Goal: Information Seeking & Learning: Understand process/instructions

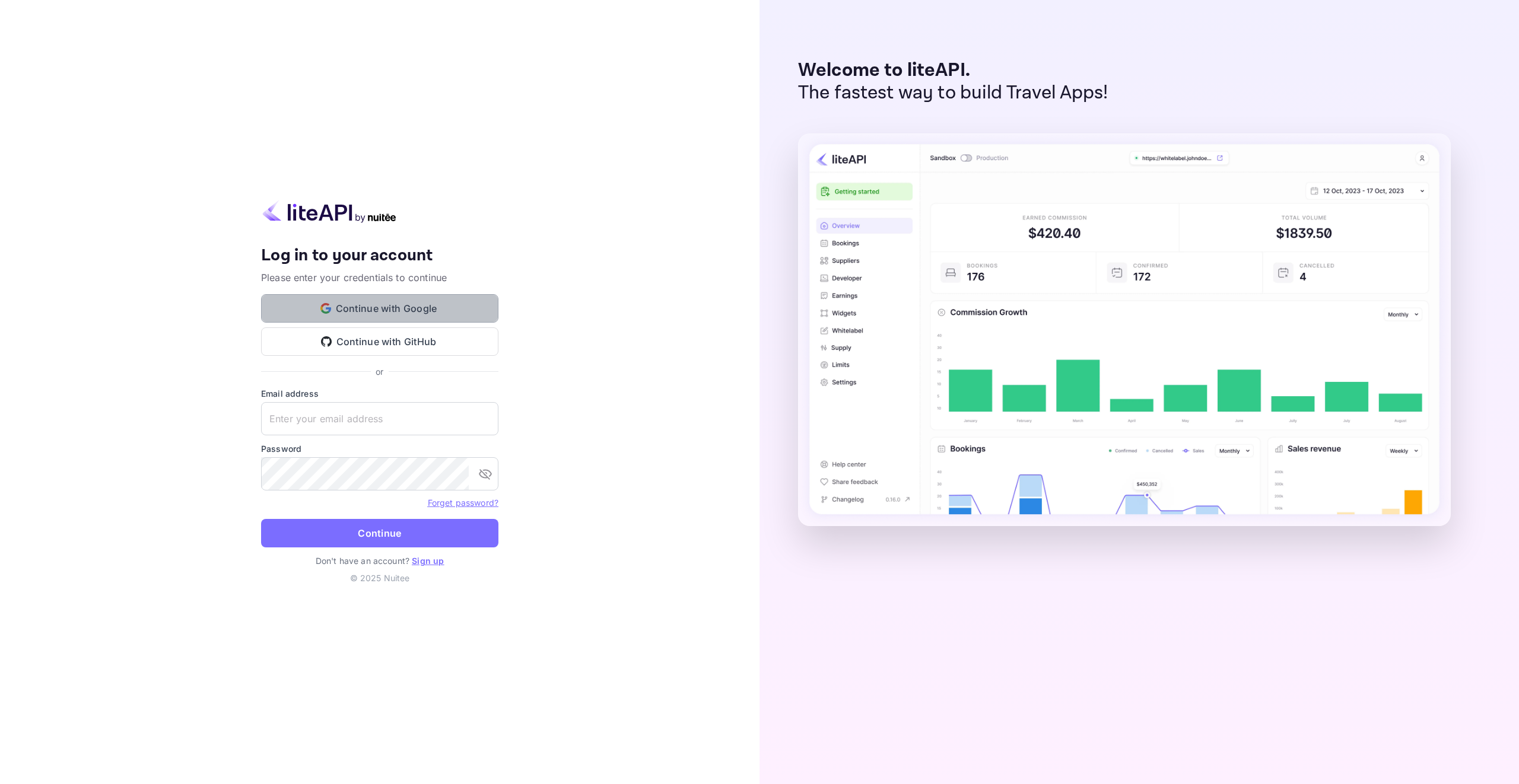
click at [426, 301] on button "Continue with Google" at bounding box center [380, 308] width 238 height 28
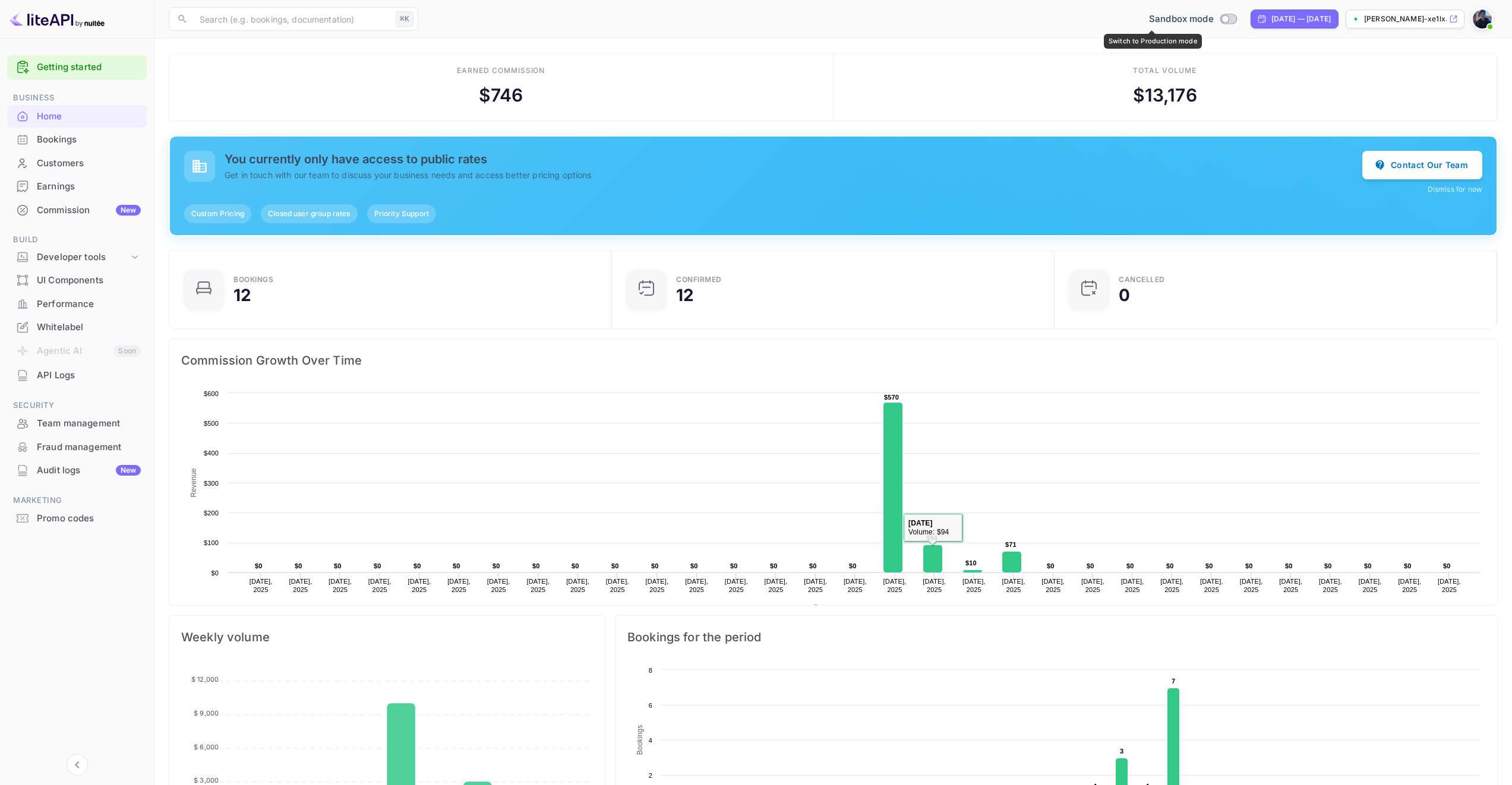
click at [1213, 18] on input "Switch to Production mode" at bounding box center [1225, 18] width 24 height 8
checkbox input "false"
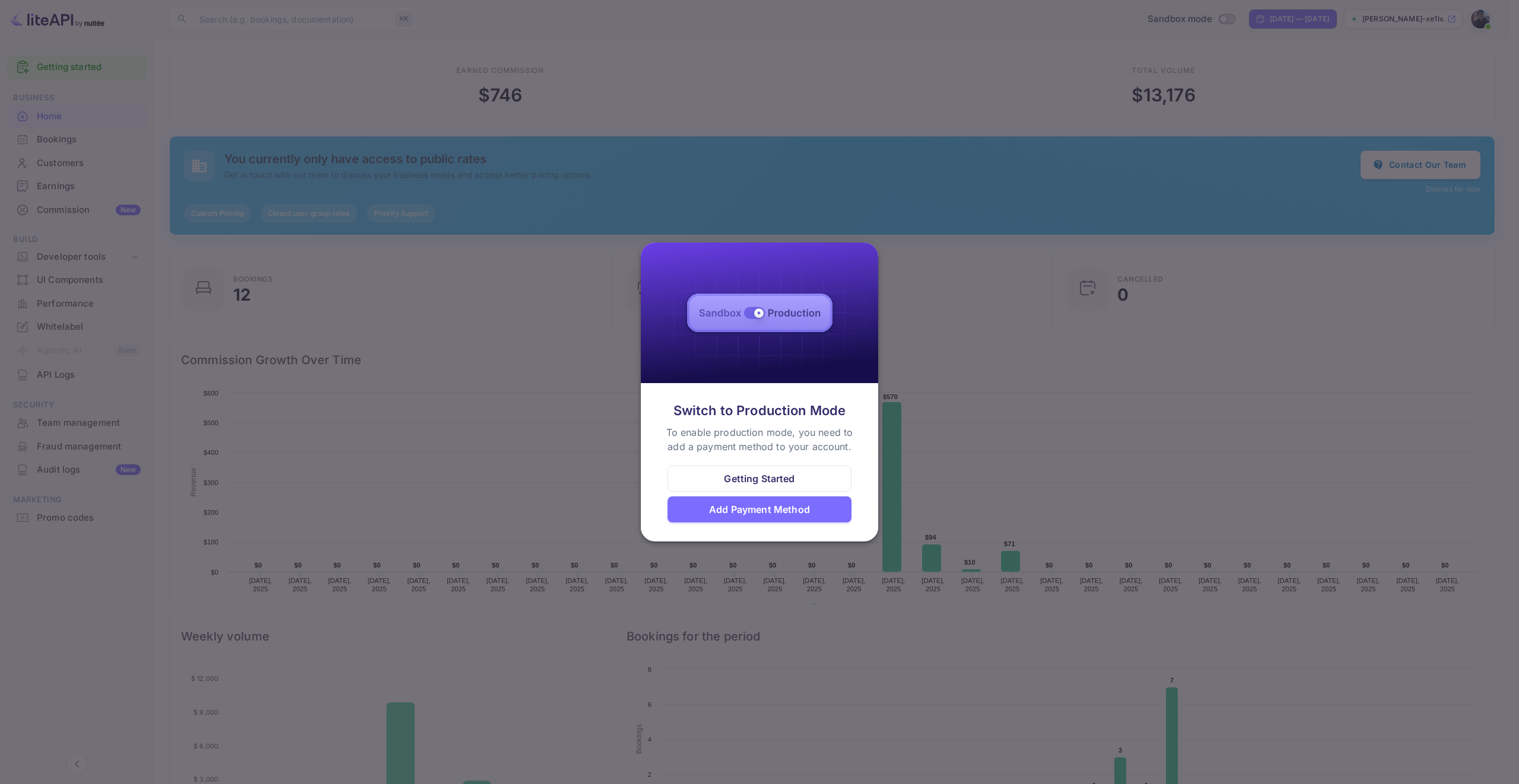
click at [779, 483] on div "Getting Started" at bounding box center [759, 479] width 70 height 14
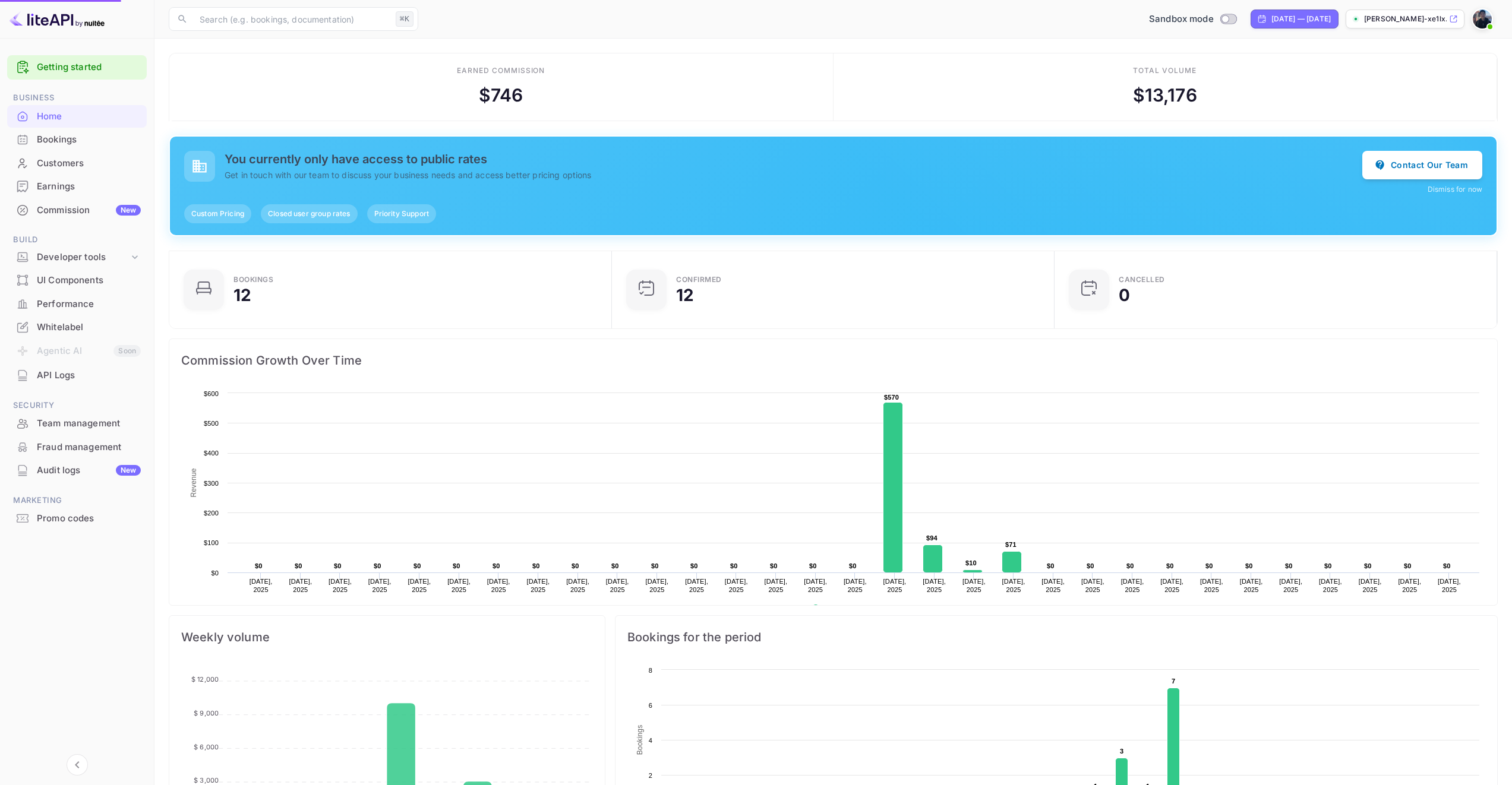
scroll to position [9, 9]
click at [88, 140] on div "Bookings" at bounding box center [88, 140] width 104 height 14
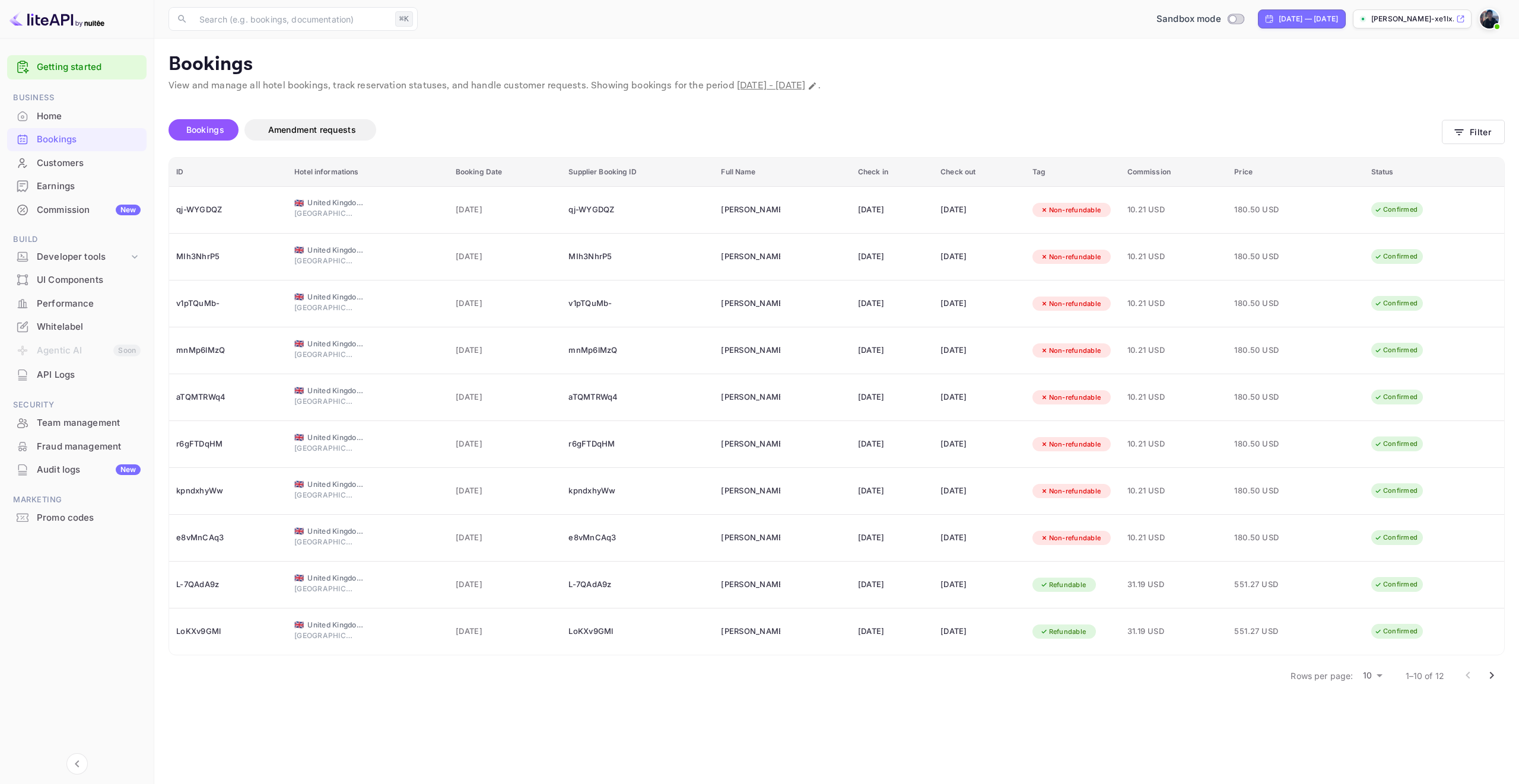
click at [77, 321] on div "Whitelabel" at bounding box center [88, 326] width 104 height 14
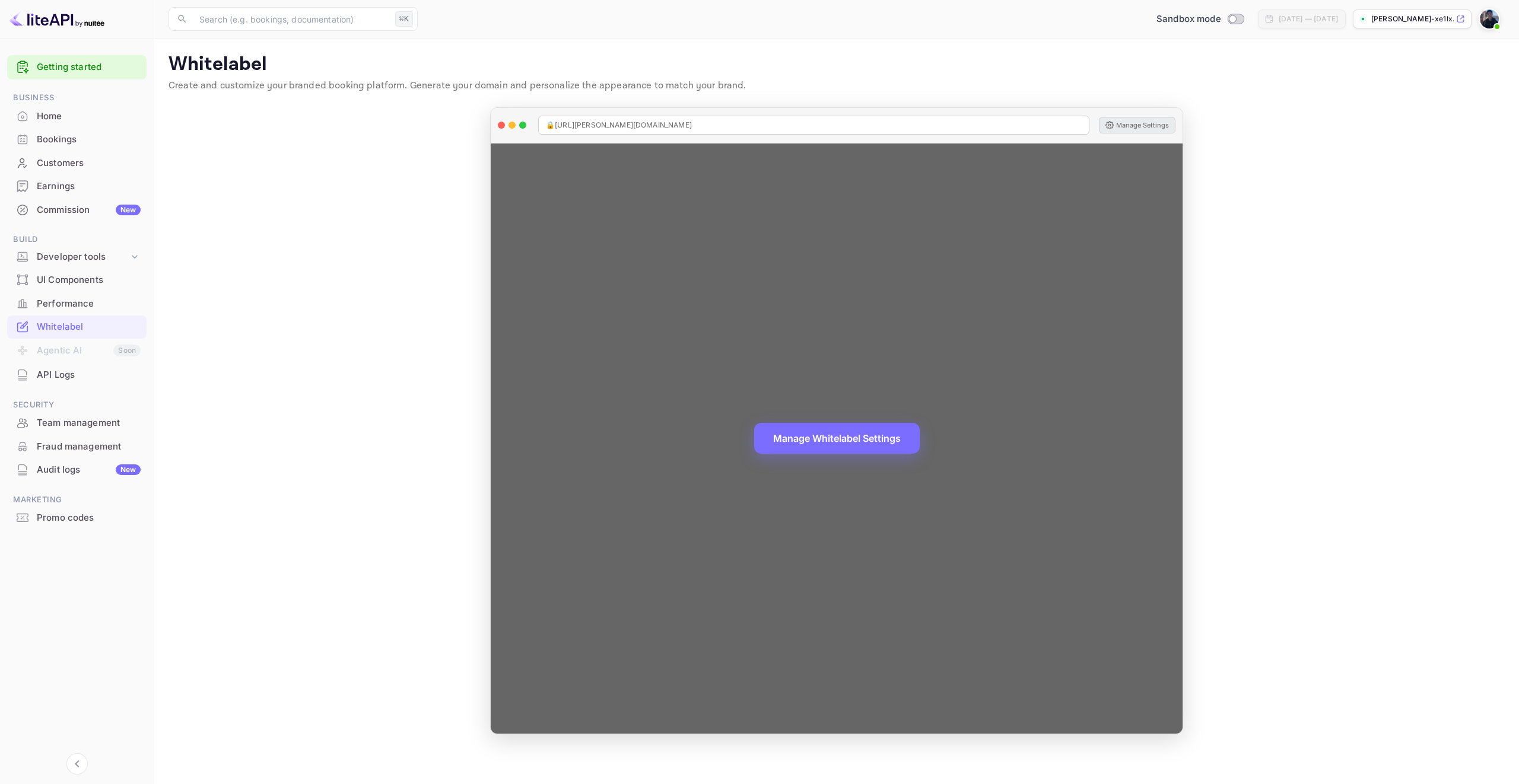
click at [1122, 125] on button "Manage Settings" at bounding box center [1137, 125] width 77 height 17
click at [859, 442] on button "Manage Whitelabel Settings" at bounding box center [837, 437] width 166 height 31
click at [592, 129] on span "🔒 https://grayson-ho-xe1lx.nuitee.link" at bounding box center [619, 125] width 146 height 11
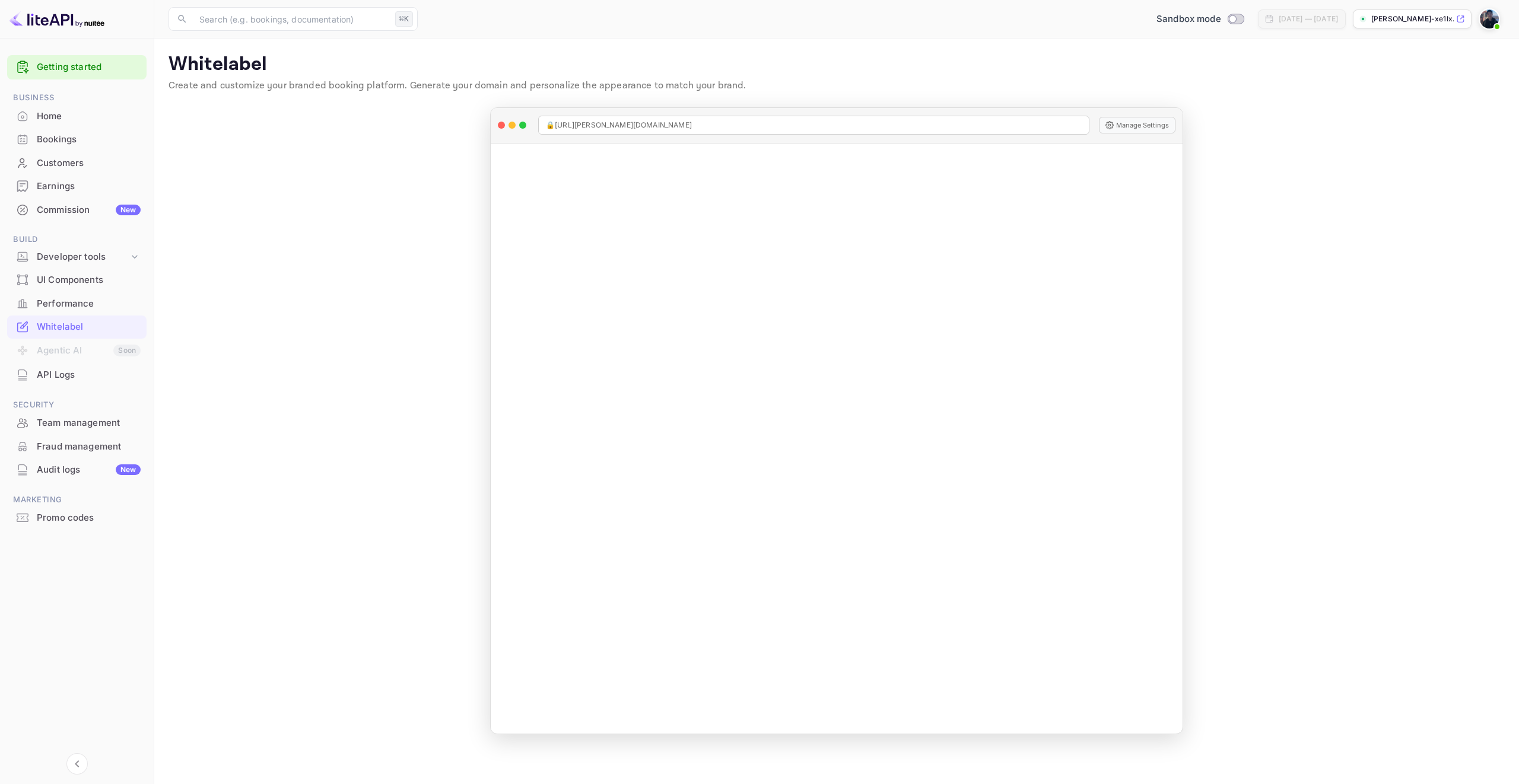
click at [1401, 14] on p "[PERSON_NAME]-xe1lx.[PERSON_NAME]..." at bounding box center [1413, 19] width 83 height 11
click at [245, 1] on div "​ ⌘K ​ Sandbox mode Sep 12, 2025 — Oct 12, 2025 grayson-ho-xe1lx.nuite..." at bounding box center [837, 19] width 1365 height 38
click at [114, 258] on div "Developer tools" at bounding box center [83, 257] width 92 height 14
click at [68, 292] on p "API Keys" at bounding box center [59, 295] width 35 height 12
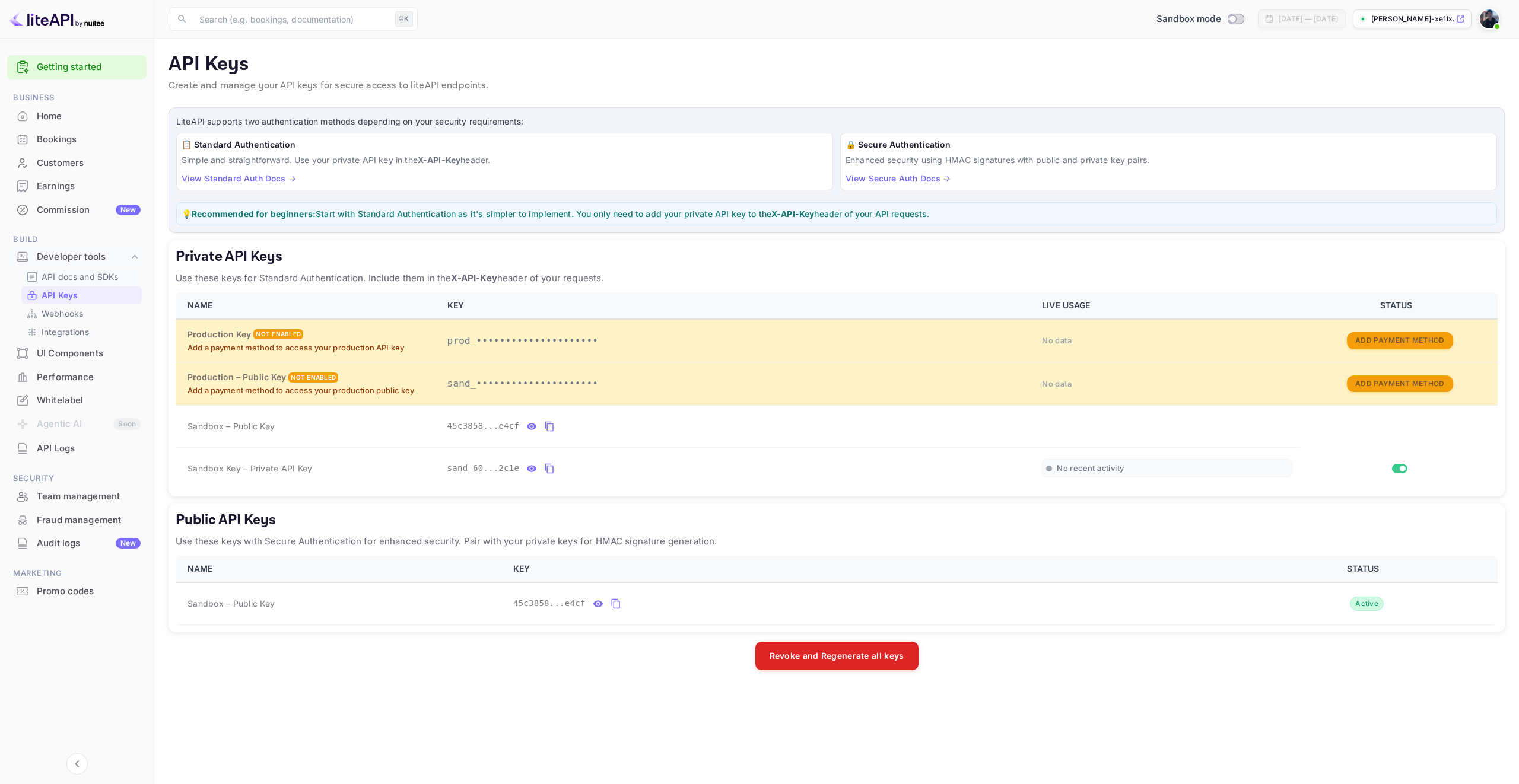
click at [85, 277] on p "API docs and SDKs" at bounding box center [80, 277] width 78 height 12
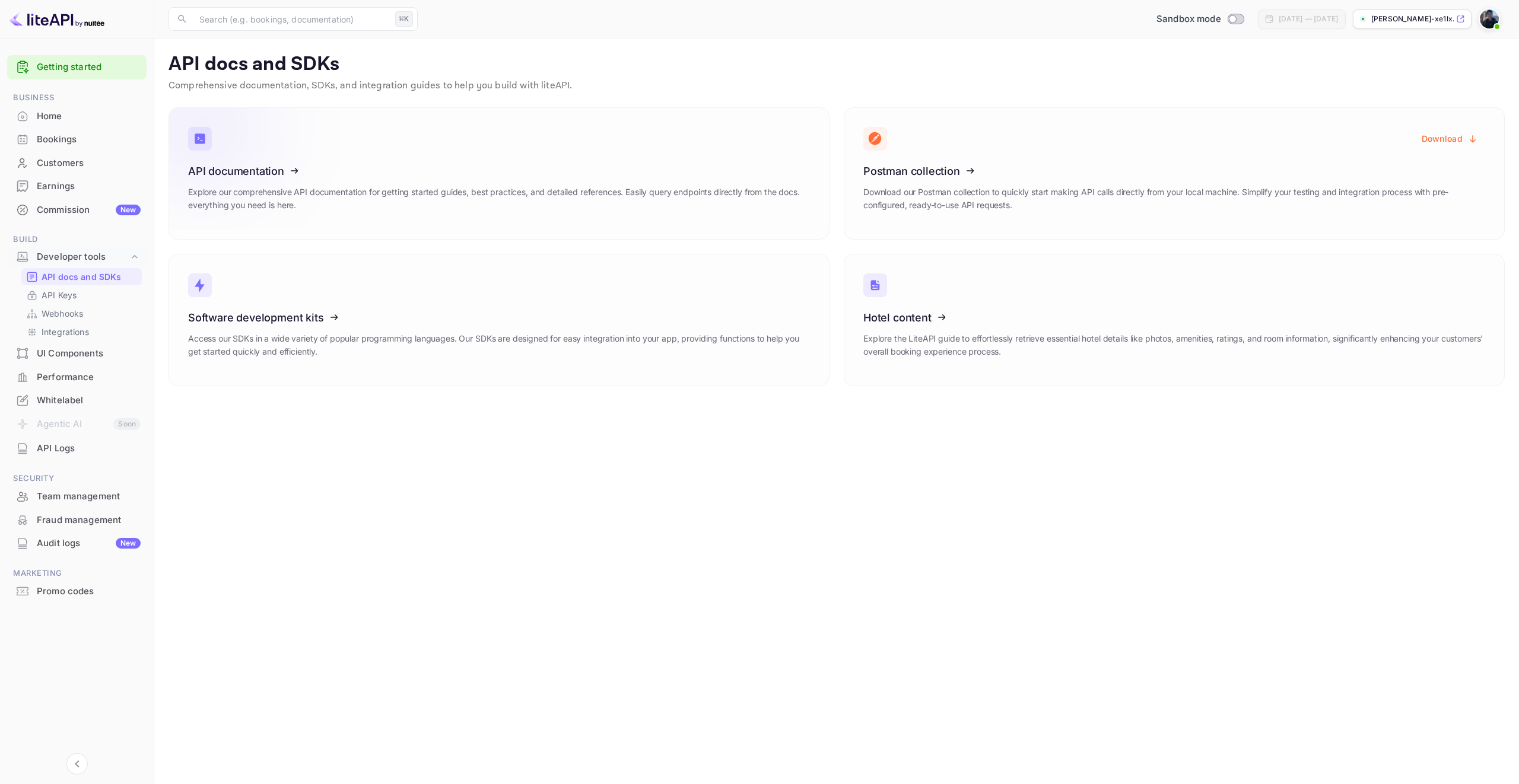
click at [277, 192] on icon at bounding box center [261, 169] width 185 height 122
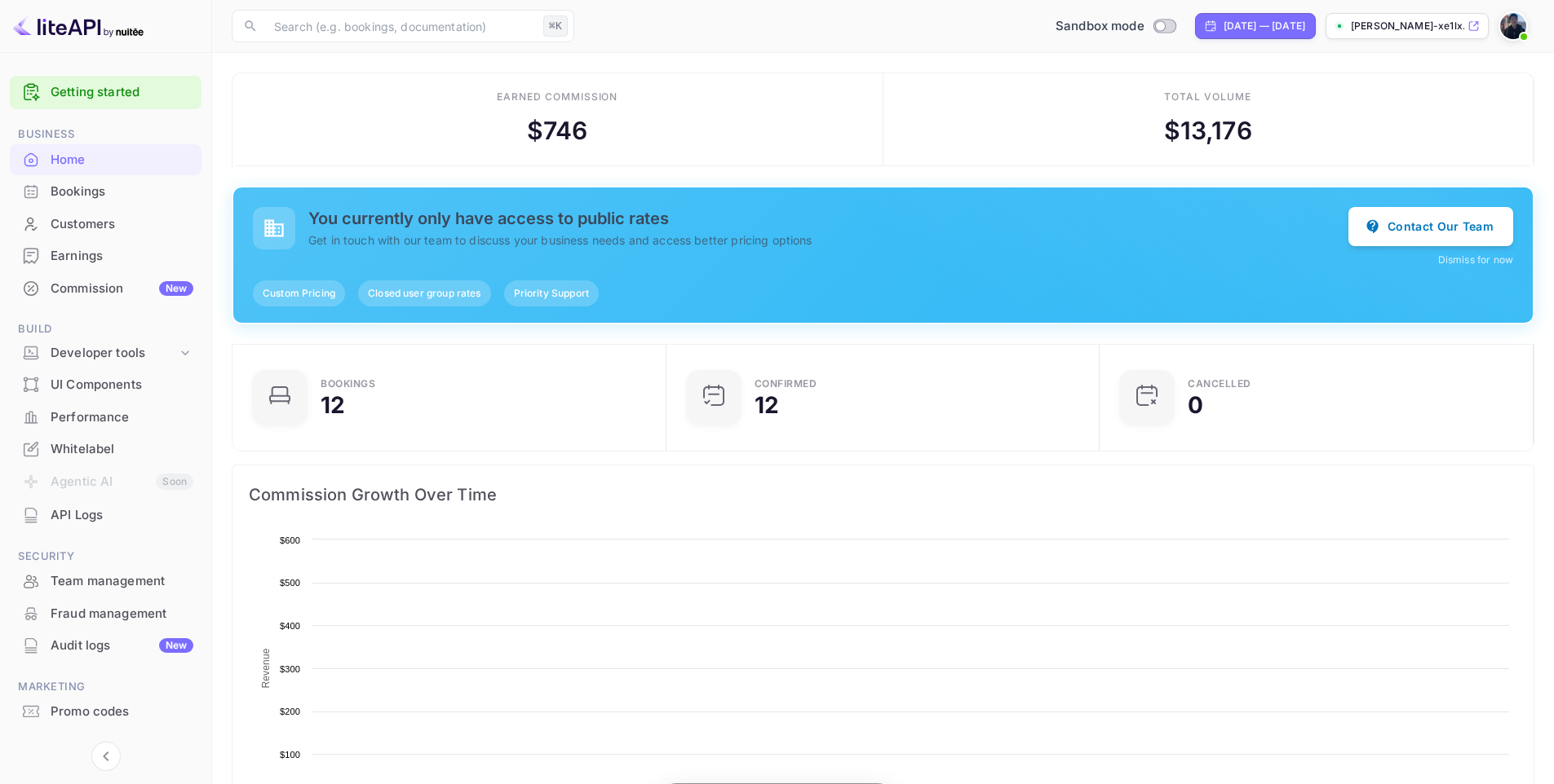
scroll to position [253, 411]
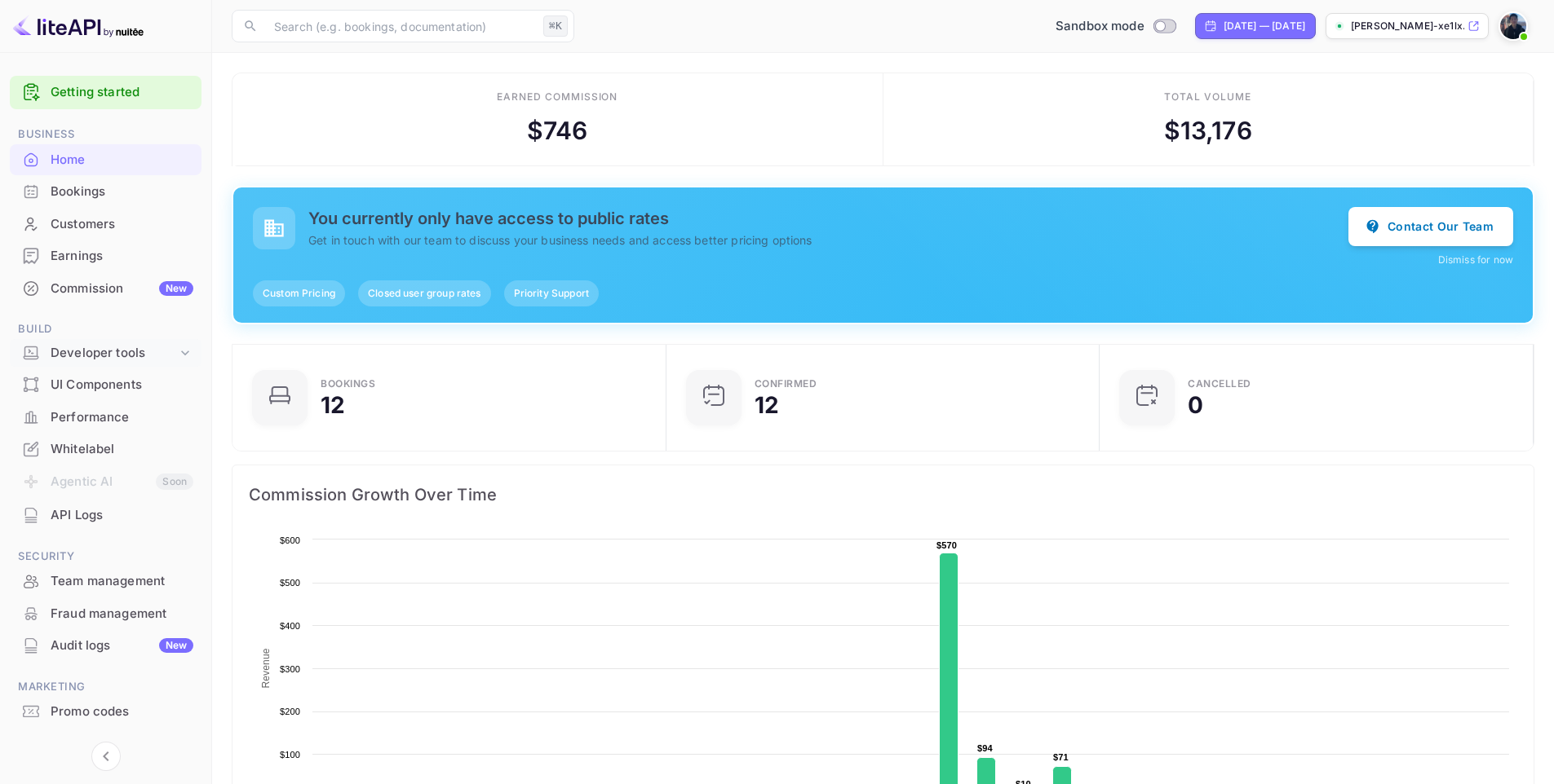
click at [172, 354] on div "Developer tools" at bounding box center [113, 353] width 126 height 19
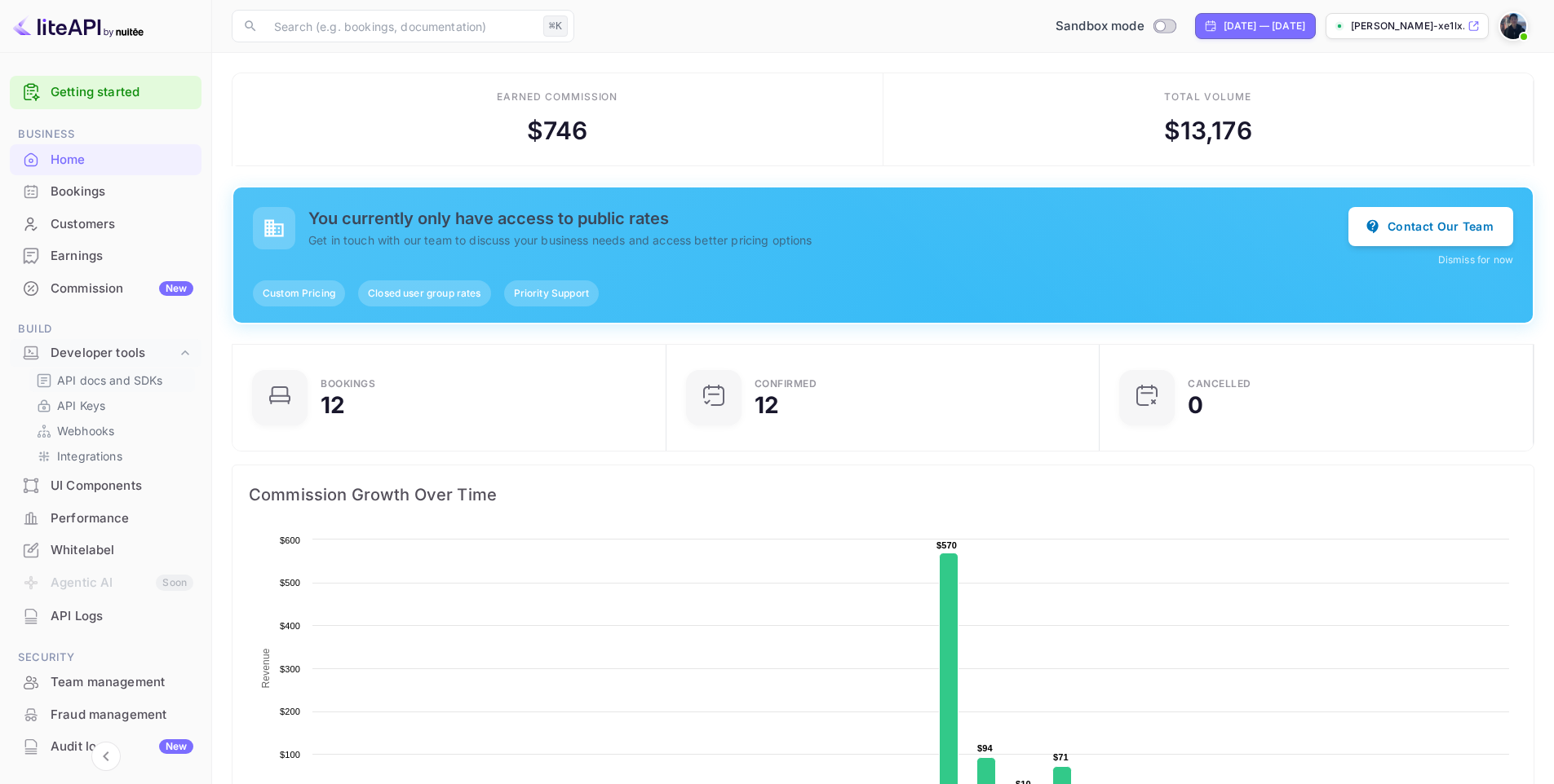
click at [116, 377] on p "API docs and SDKs" at bounding box center [110, 380] width 107 height 17
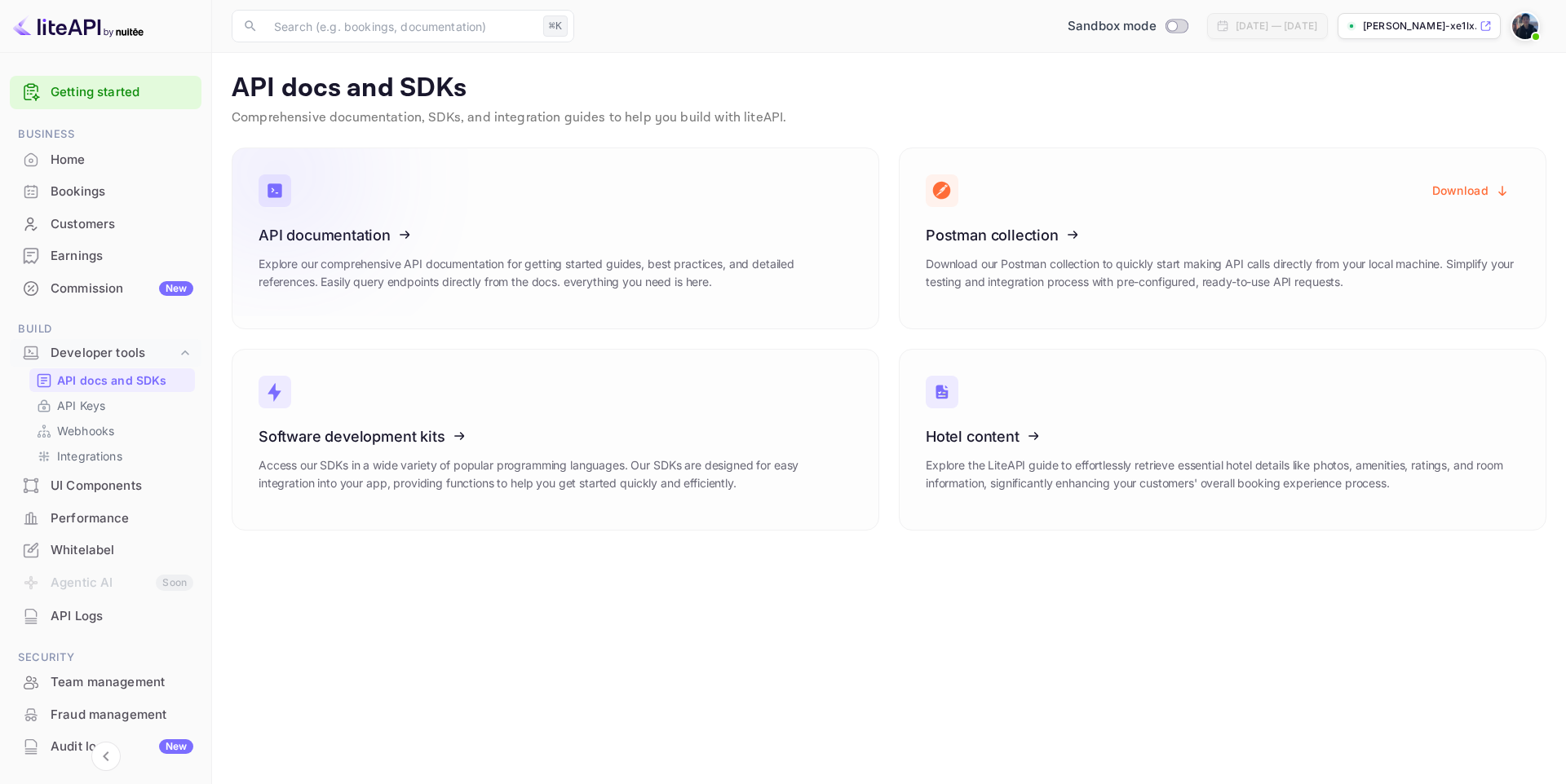
click at [635, 187] on link "API documentation Explore our comprehensive API documentation for getting start…" at bounding box center [556, 238] width 648 height 182
click at [105, 404] on p "API Keys" at bounding box center [81, 405] width 48 height 17
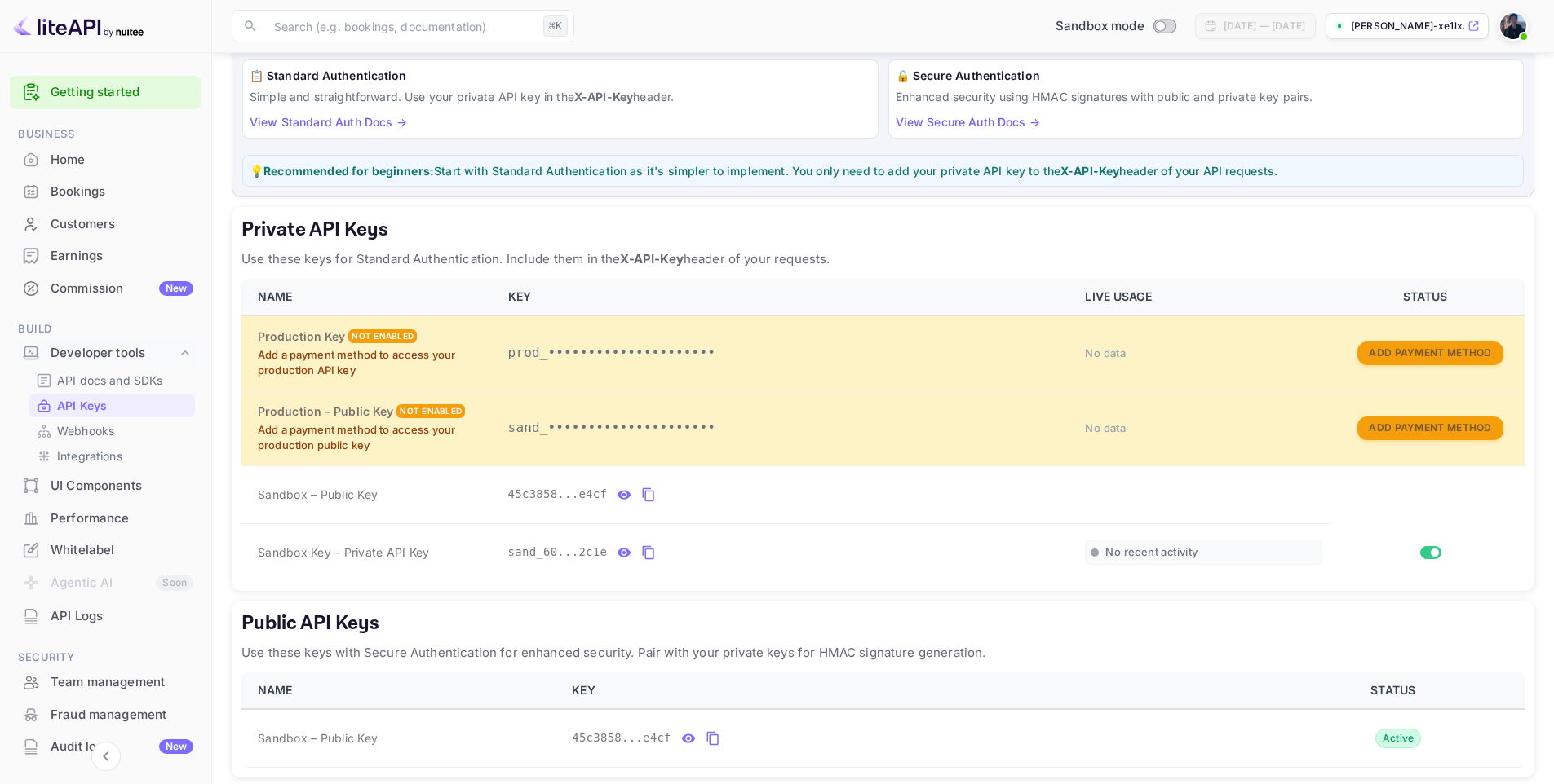
scroll to position [130, 0]
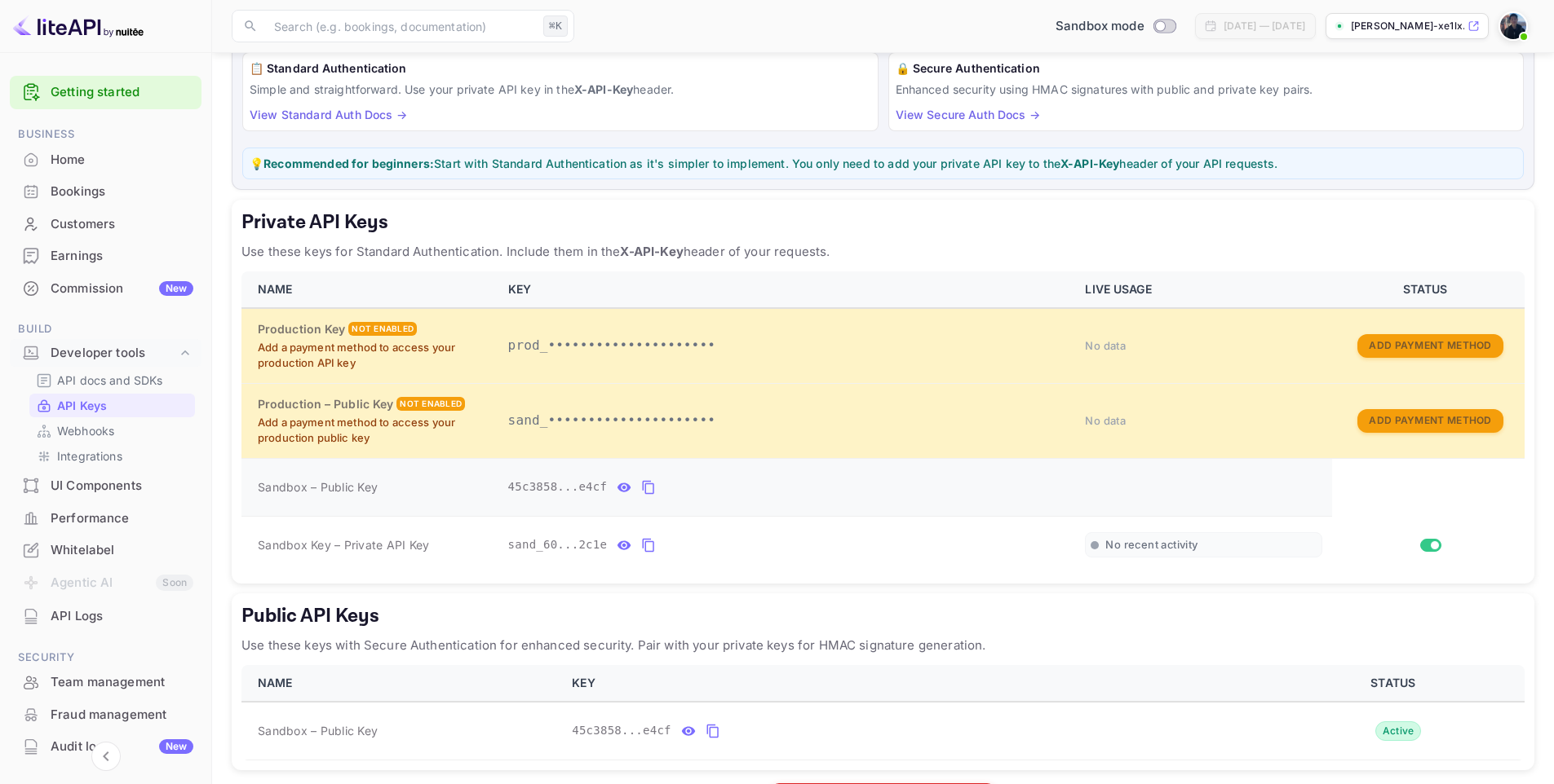
click at [645, 490] on icon "private api keys table" at bounding box center [648, 488] width 11 height 14
click at [648, 547] on icon "private api keys table" at bounding box center [648, 545] width 15 height 20
